Goal: Communication & Community: Answer question/provide support

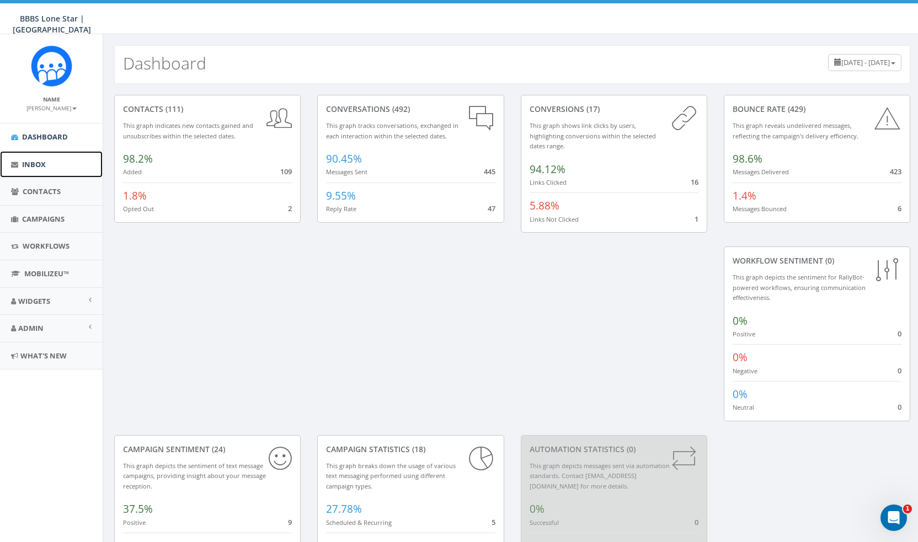
click at [60, 162] on link "Inbox" at bounding box center [51, 164] width 103 height 27
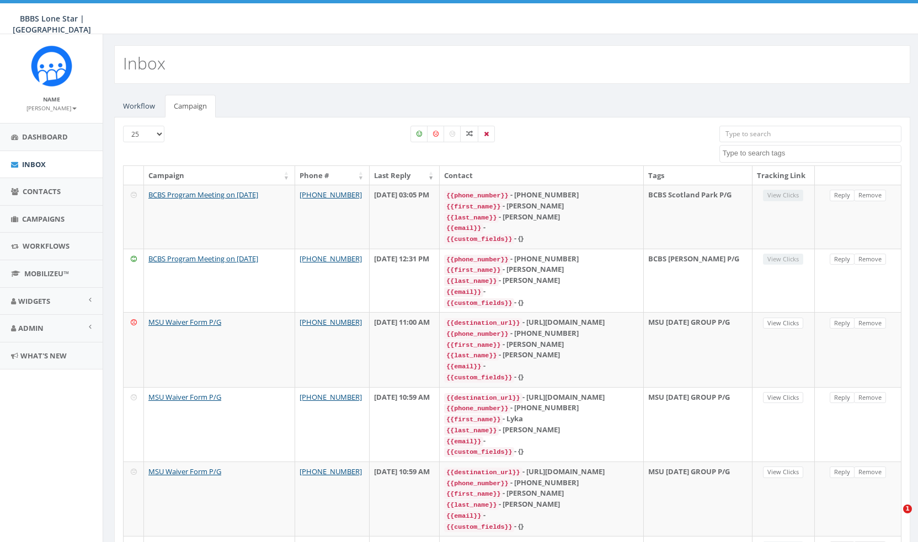
select select
click at [200, 101] on link "Campaign" at bounding box center [190, 106] width 51 height 23
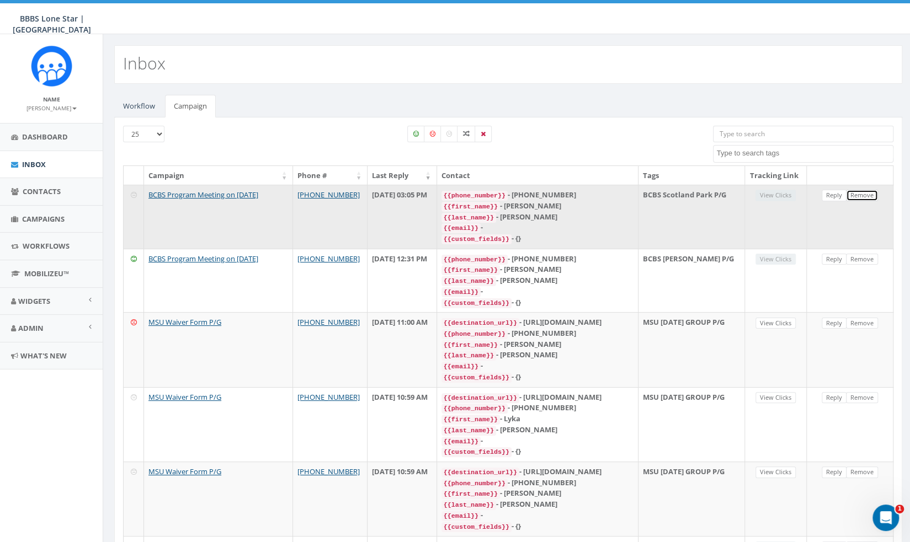
click at [849, 201] on link "Remove" at bounding box center [862, 196] width 32 height 12
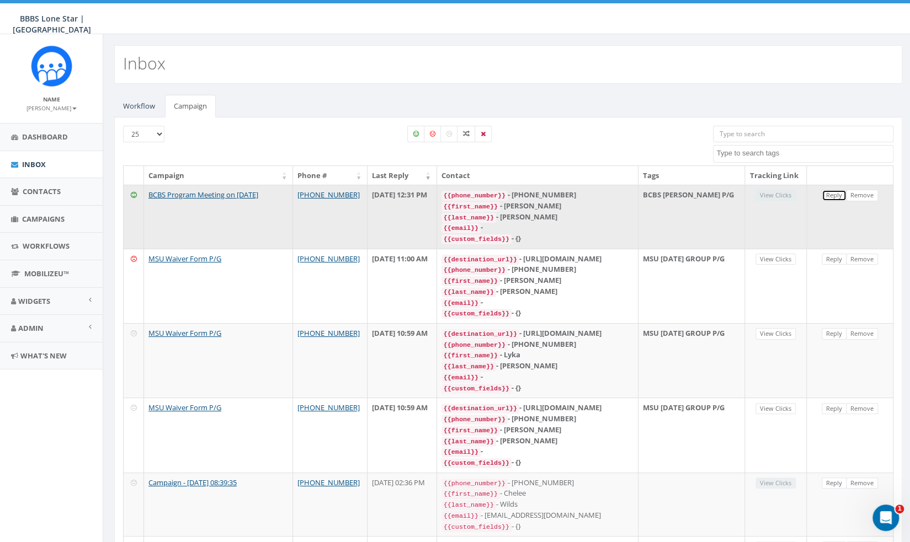
click at [837, 201] on link "Reply" at bounding box center [833, 196] width 25 height 12
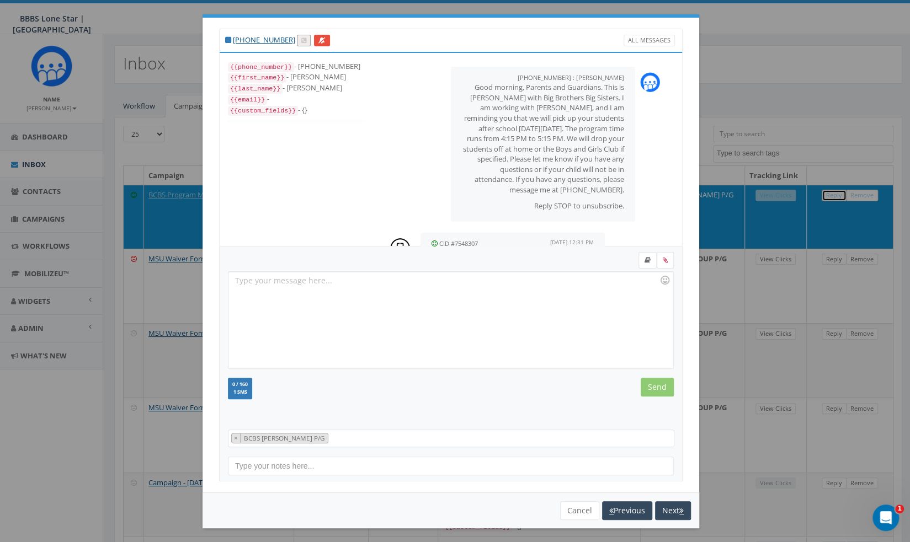
scroll to position [58, 0]
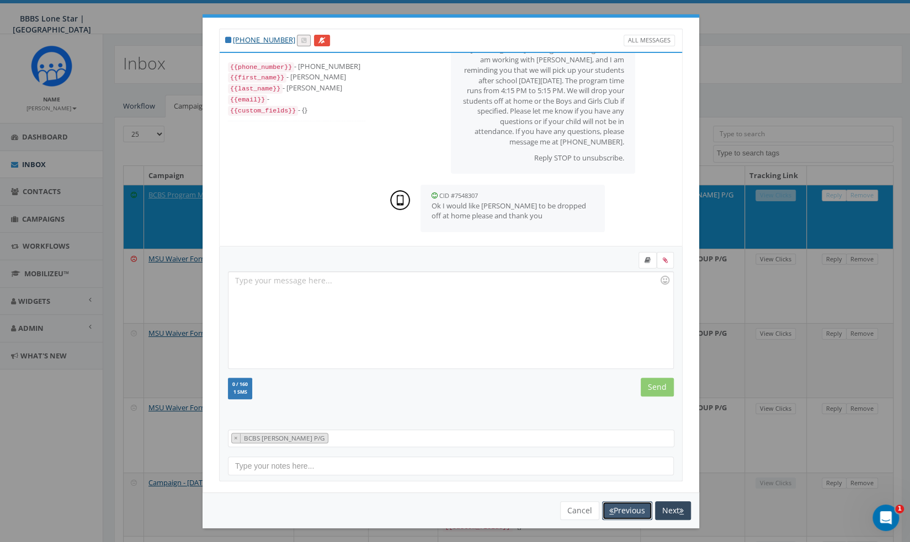
click at [618, 506] on button "Previous" at bounding box center [627, 510] width 50 height 19
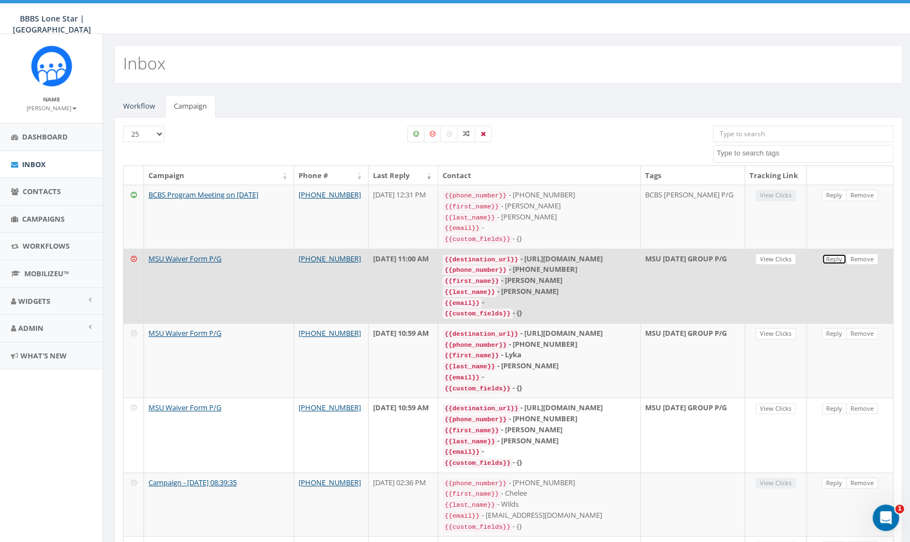
click at [833, 265] on link "Reply" at bounding box center [833, 260] width 25 height 12
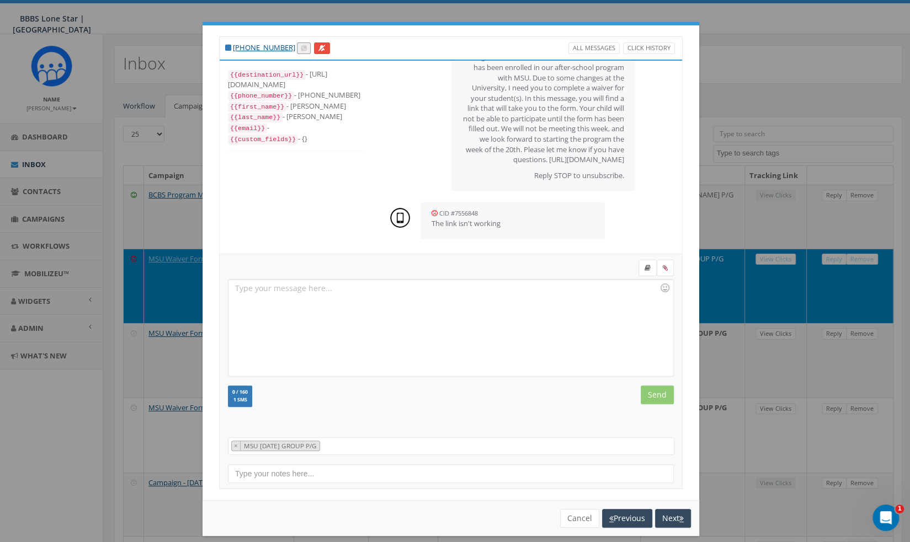
scroll to position [8, 0]
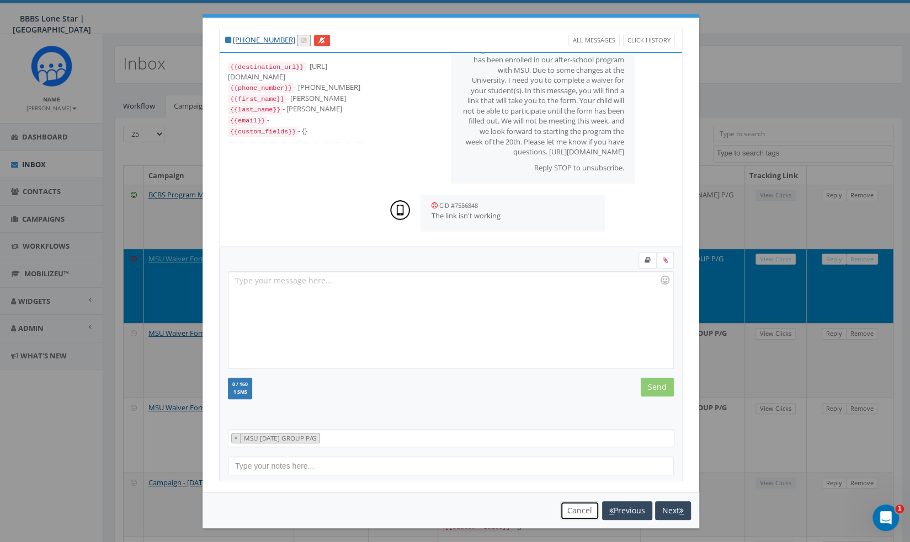
click at [585, 511] on button "Cancel" at bounding box center [579, 510] width 39 height 19
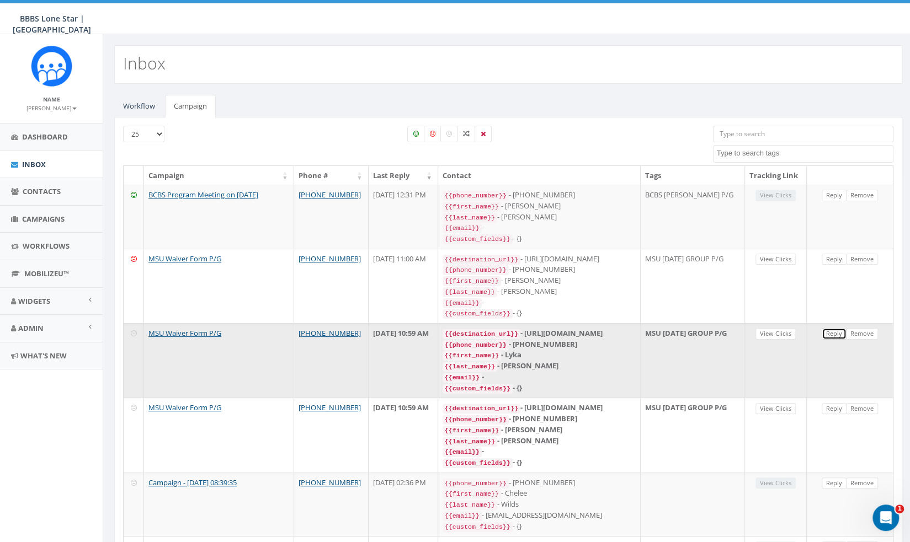
click at [831, 336] on link "Reply" at bounding box center [833, 334] width 25 height 12
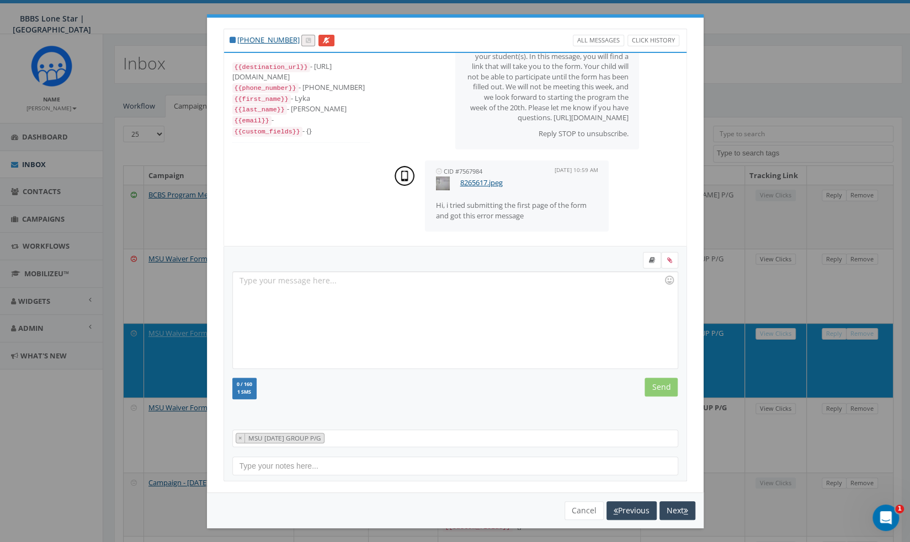
click at [439, 180] on img at bounding box center [443, 183] width 14 height 14
click at [471, 184] on link "8265617.jpeg" at bounding box center [481, 183] width 42 height 10
click at [673, 507] on button "Next" at bounding box center [677, 510] width 36 height 19
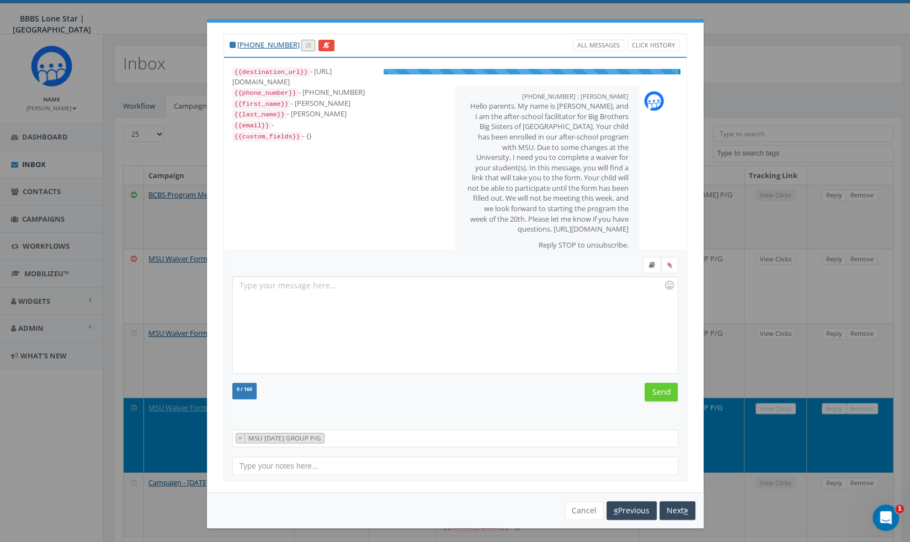
scroll to position [78, 0]
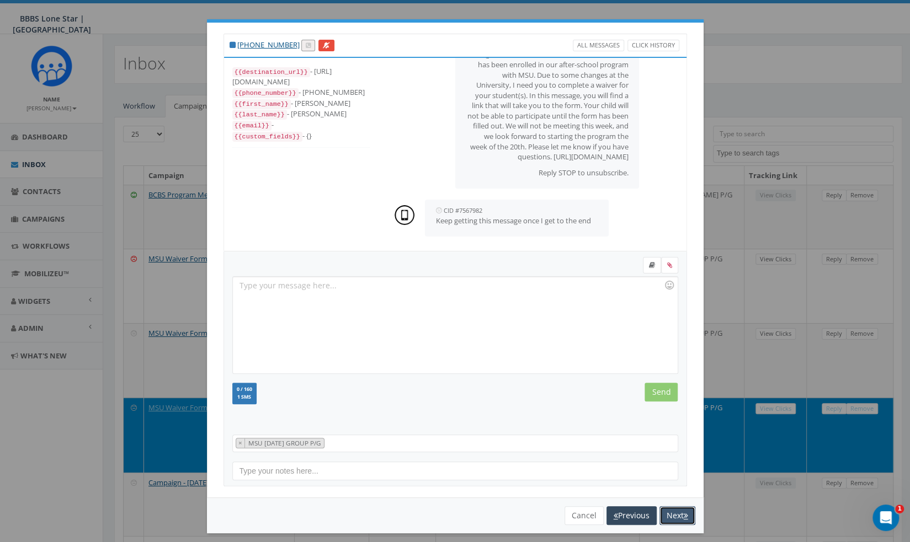
click at [673, 507] on button "Next" at bounding box center [677, 515] width 36 height 19
select select
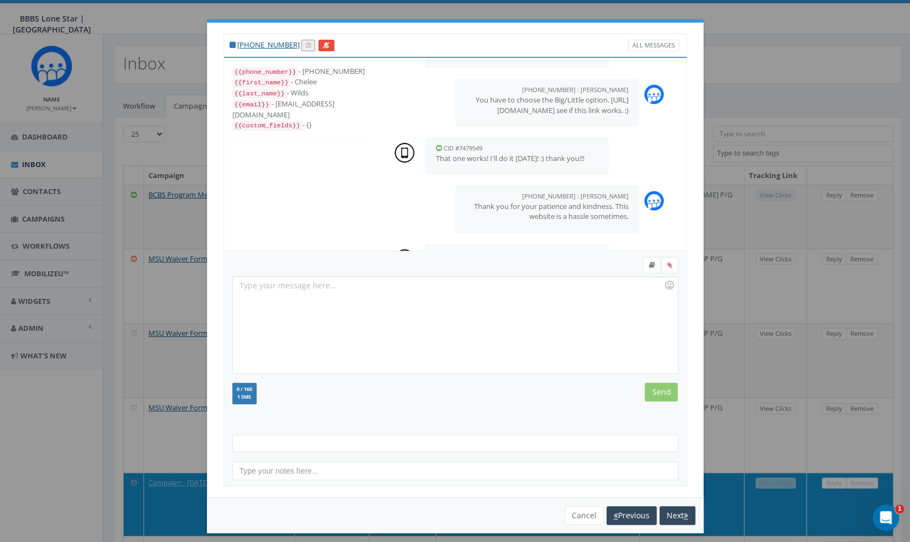
scroll to position [1072, 0]
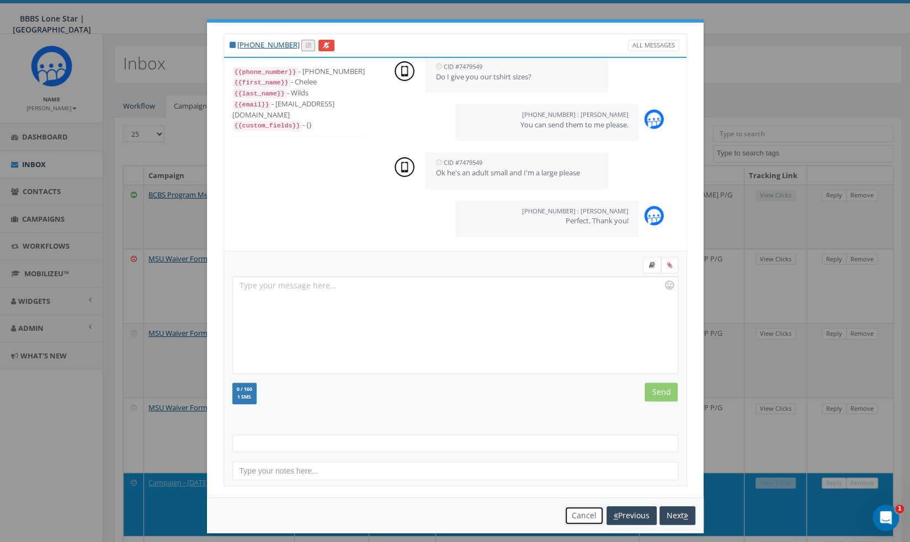
click at [575, 512] on button "Cancel" at bounding box center [583, 515] width 39 height 19
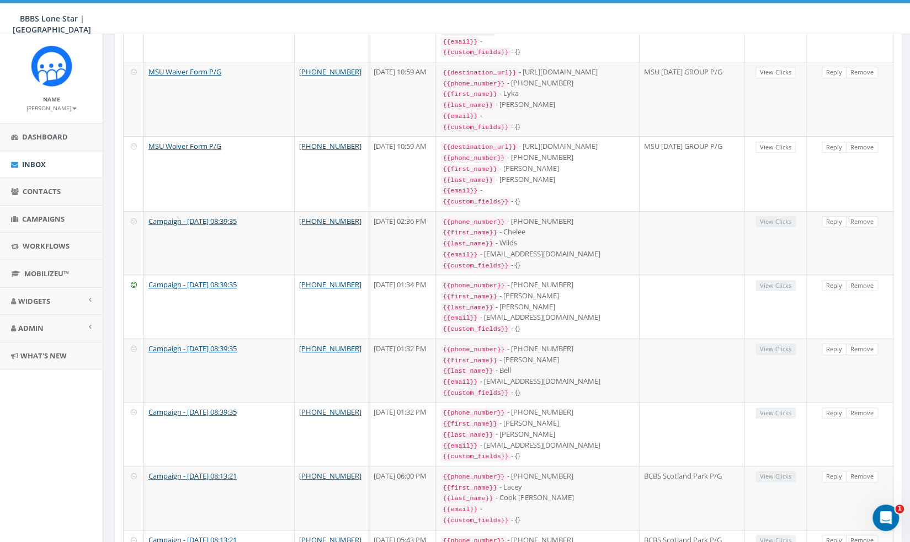
scroll to position [0, 0]
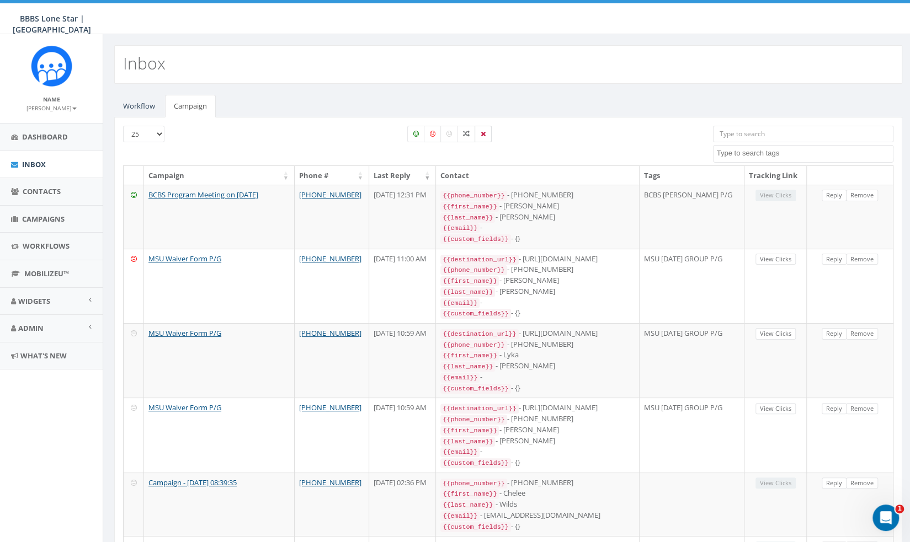
click at [484, 134] on icon at bounding box center [482, 134] width 5 height 7
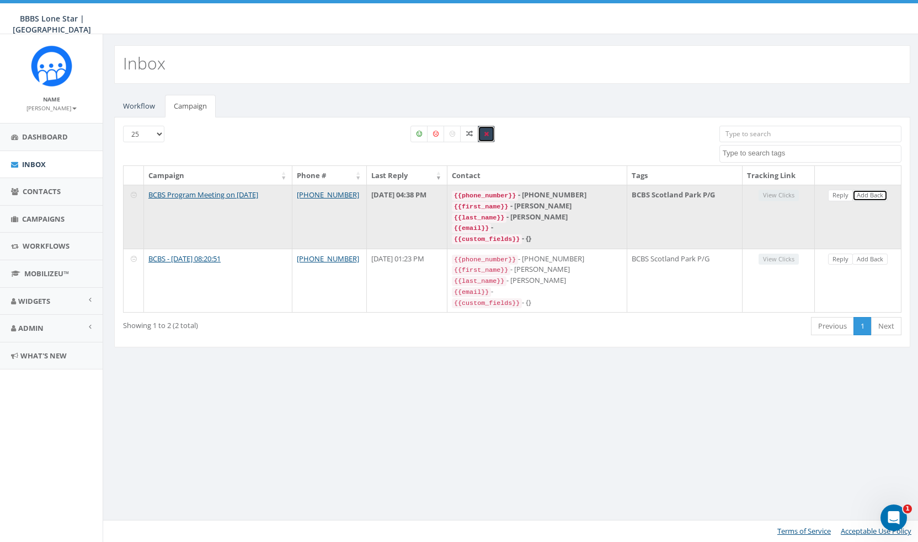
click at [865, 194] on link "Add Back" at bounding box center [869, 196] width 35 height 12
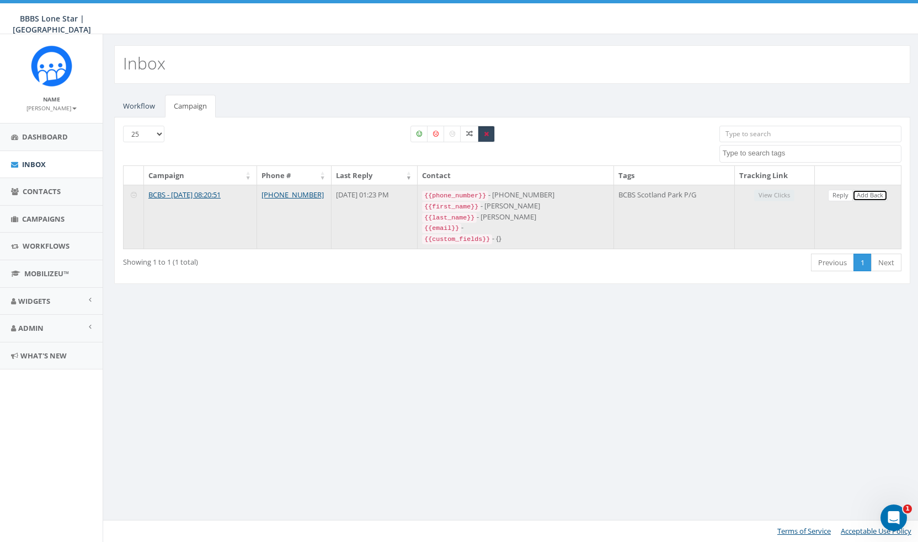
click at [868, 195] on link "Add Back" at bounding box center [869, 196] width 35 height 12
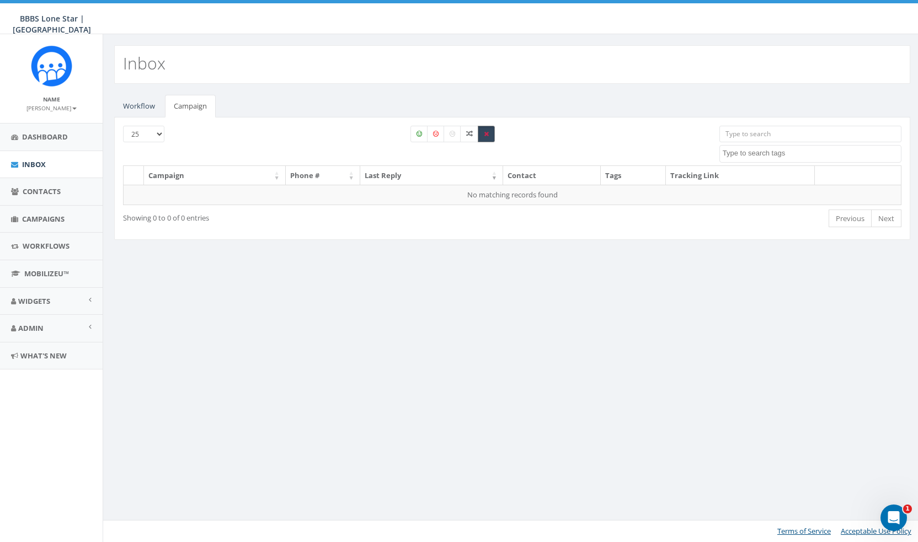
click at [482, 135] on label at bounding box center [486, 134] width 17 height 17
checkbox input "false"
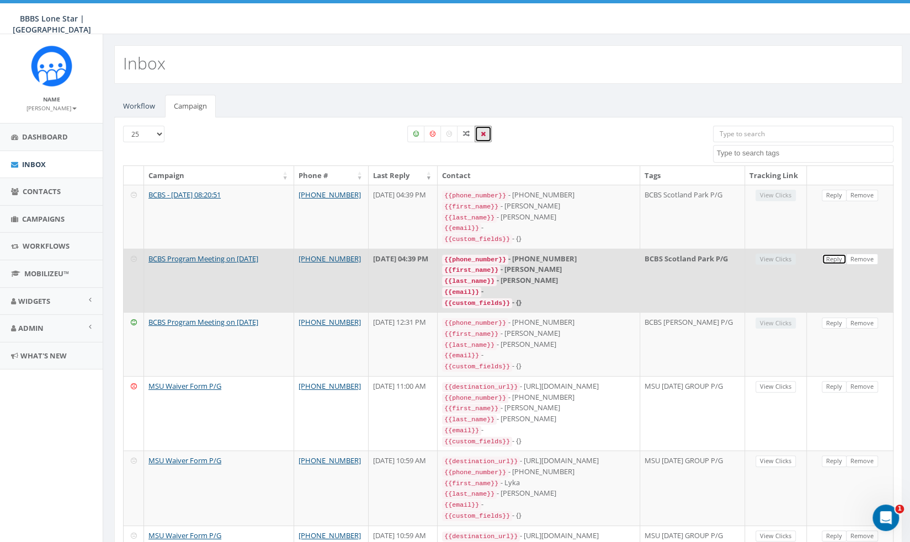
click at [839, 263] on link "Reply" at bounding box center [833, 260] width 25 height 12
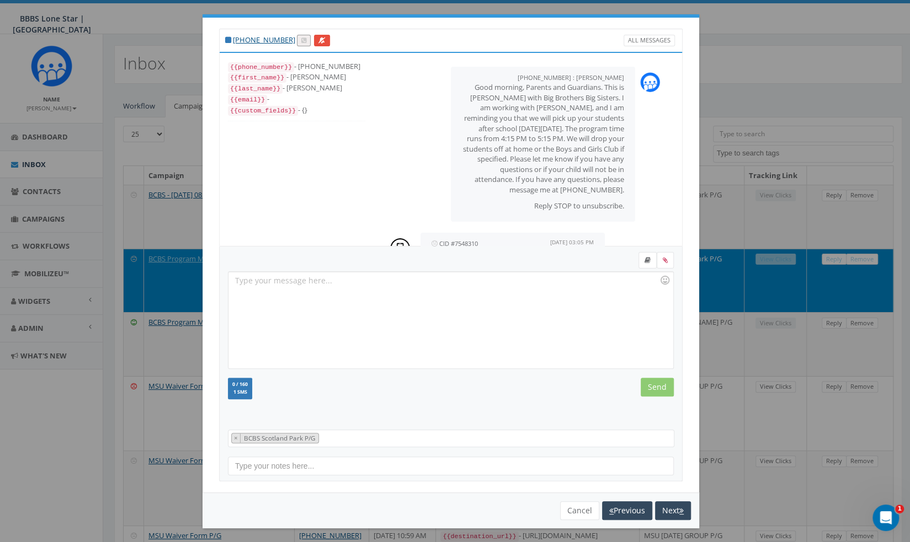
scroll to position [68, 0]
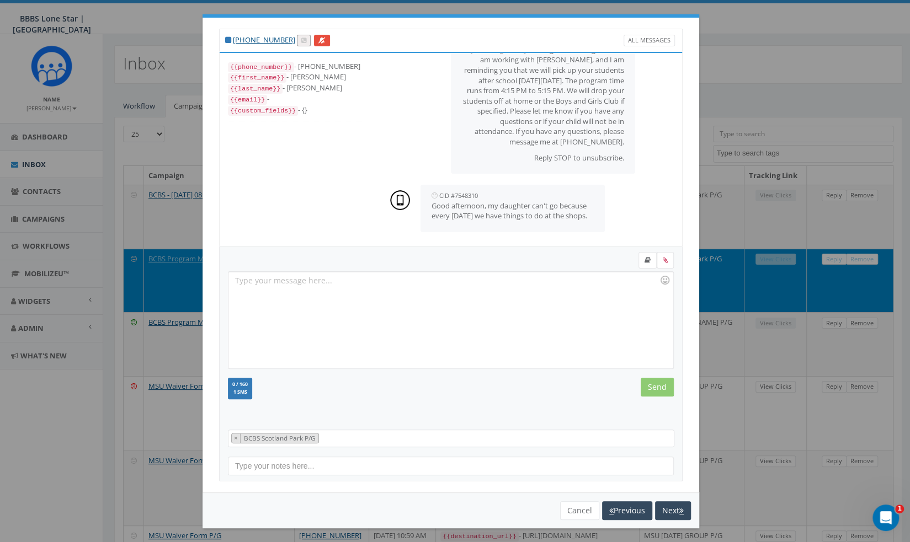
click at [518, 351] on div at bounding box center [450, 320] width 444 height 97
click at [662, 390] on input "Send" at bounding box center [656, 387] width 33 height 19
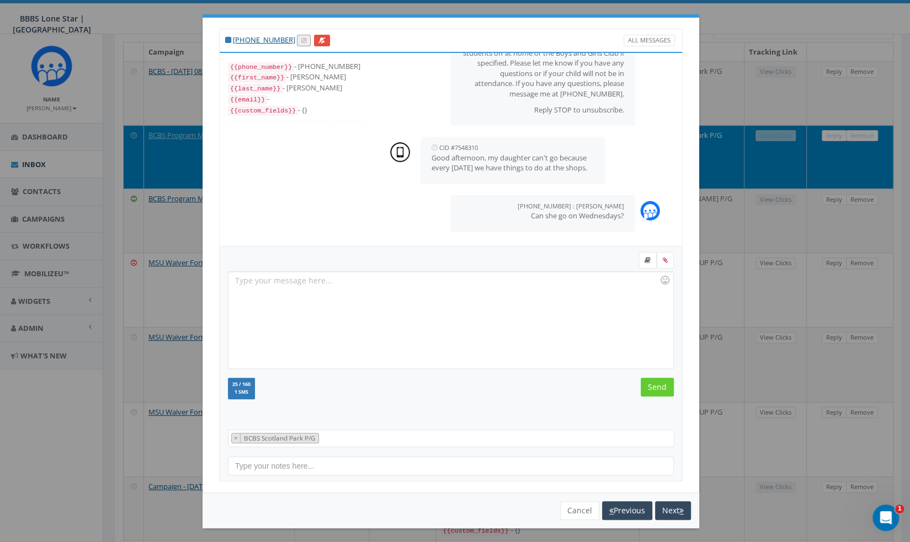
scroll to position [116, 0]
click at [569, 509] on button "Cancel" at bounding box center [579, 510] width 39 height 19
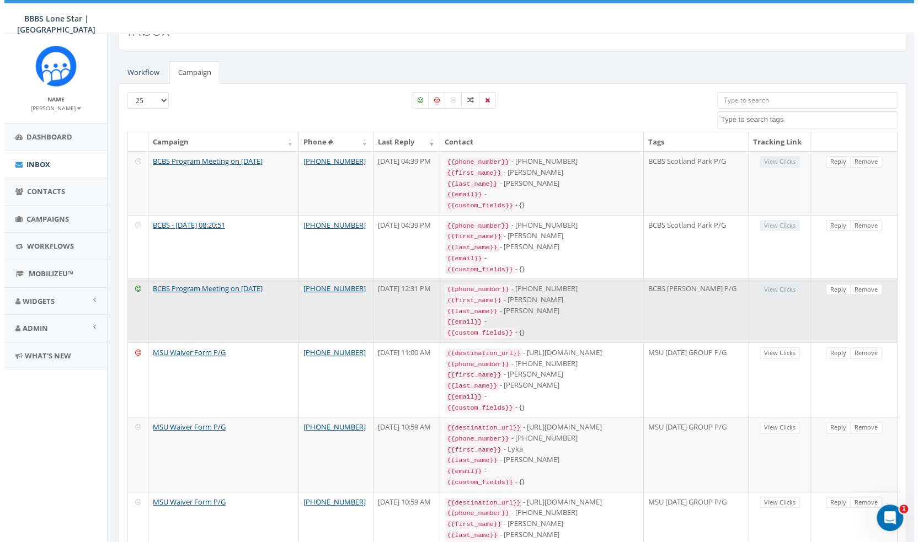
scroll to position [0, 0]
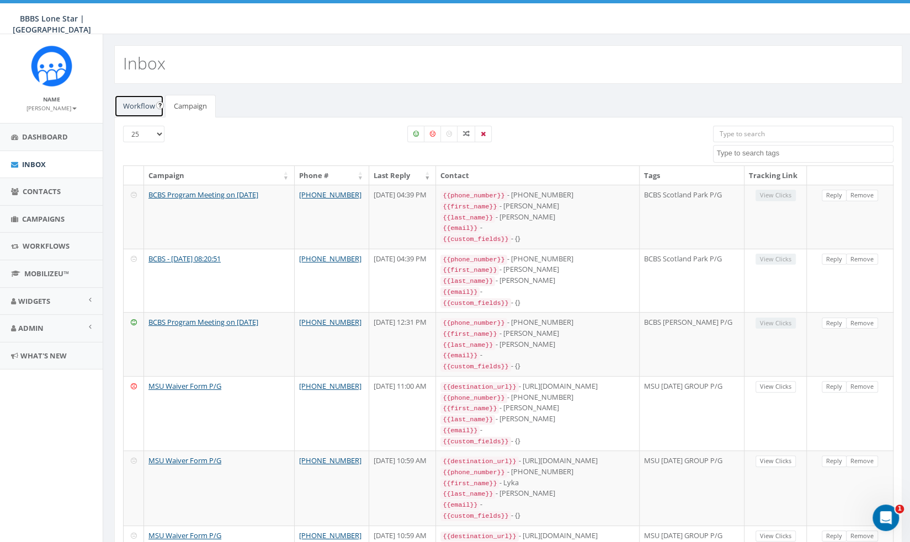
click at [149, 97] on link "Workflow" at bounding box center [139, 106] width 50 height 23
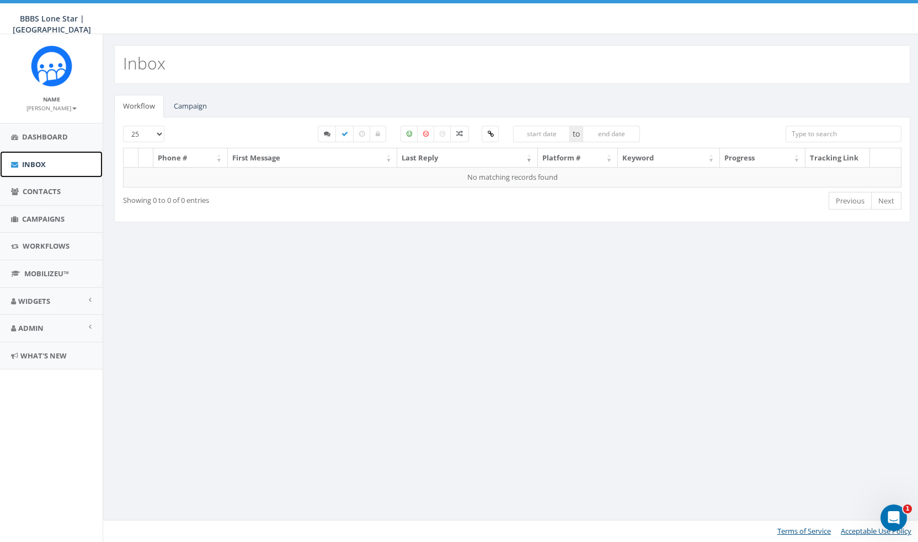
click at [80, 173] on link "Inbox" at bounding box center [51, 164] width 103 height 27
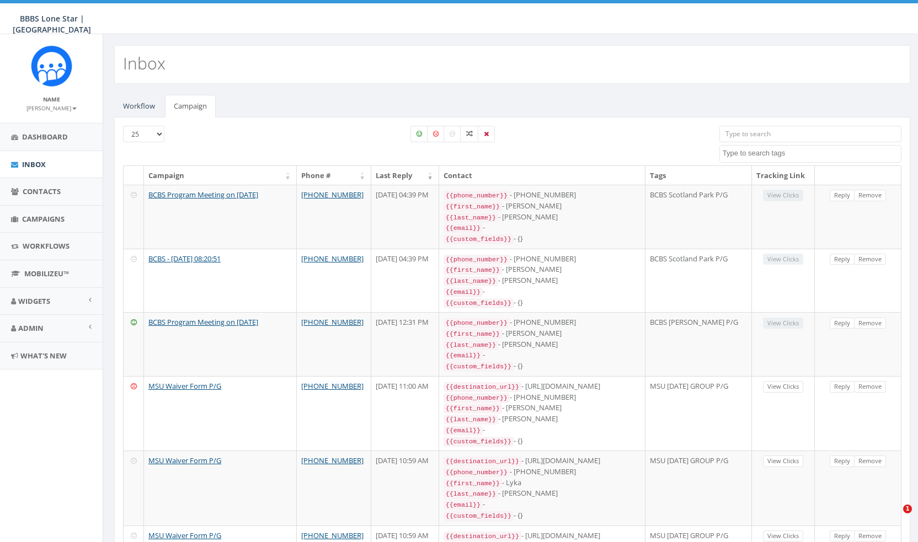
select select
